Goal: Task Accomplishment & Management: Manage account settings

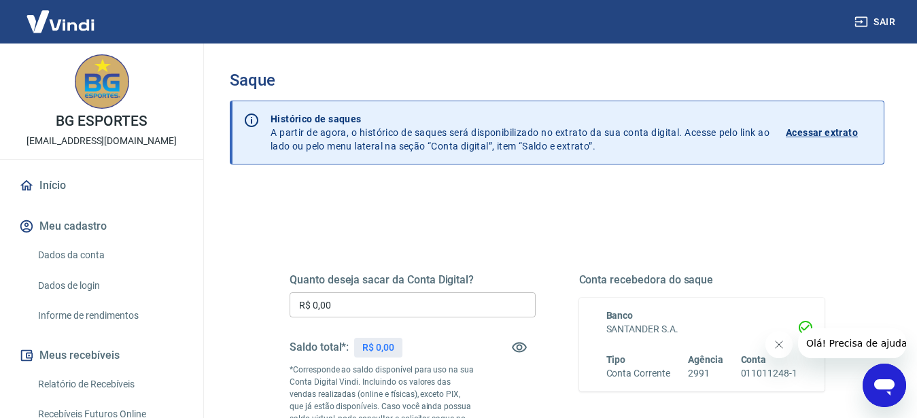
click at [122, 350] on button "Meus recebíveis" at bounding box center [101, 355] width 171 height 30
click at [599, 417] on div "Conta recebedora do saque Banco SANTANDER S.A. Tipo Conta Corrente Agência 2991…" at bounding box center [702, 370] width 246 height 194
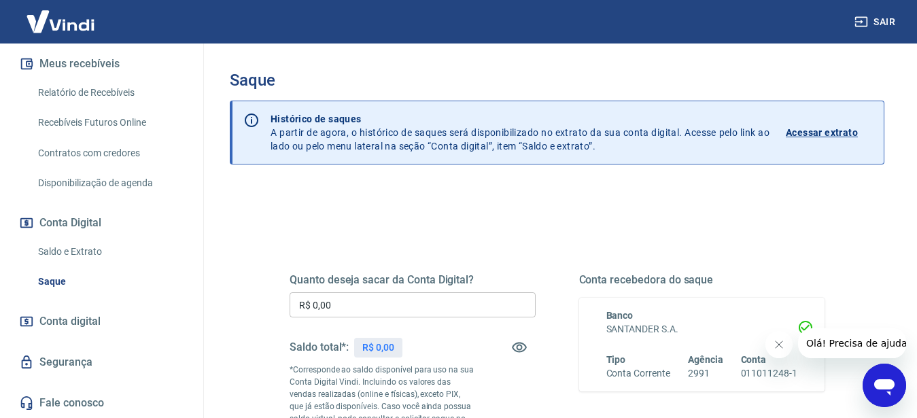
scroll to position [196, 0]
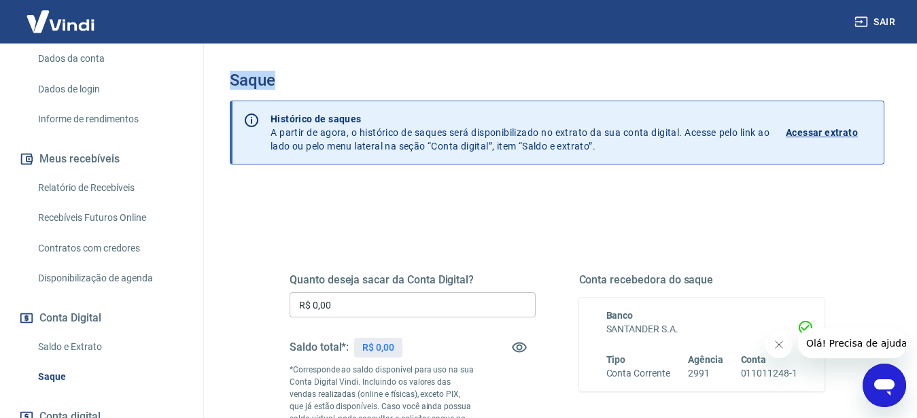
drag, startPoint x: 213, startPoint y: 200, endPoint x: 219, endPoint y: 92, distance: 108.2
click at [219, 92] on div "Saque Histórico de saques A partir de agora, o histórico de saques será disponi…" at bounding box center [557, 314] width 720 height 542
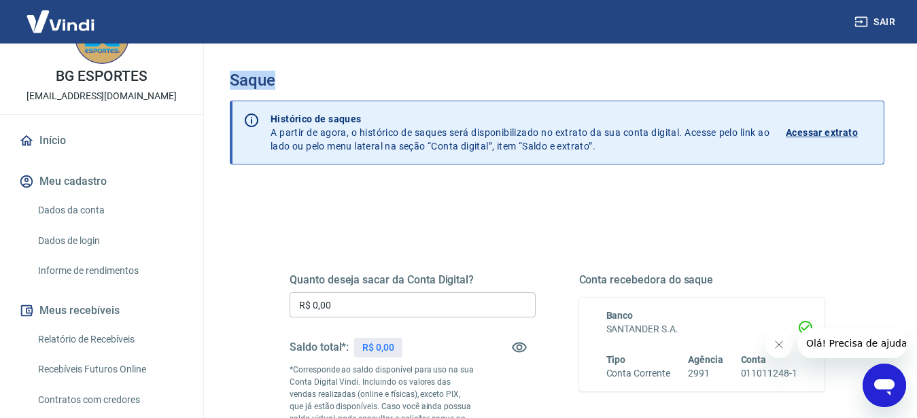
scroll to position [0, 0]
